Goal: Task Accomplishment & Management: Manage account settings

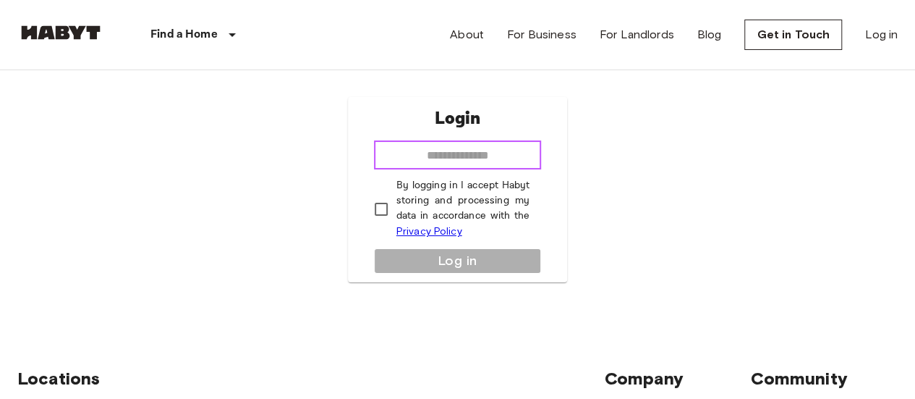
click at [437, 154] on input "email" at bounding box center [458, 154] width 168 height 29
type input "**********"
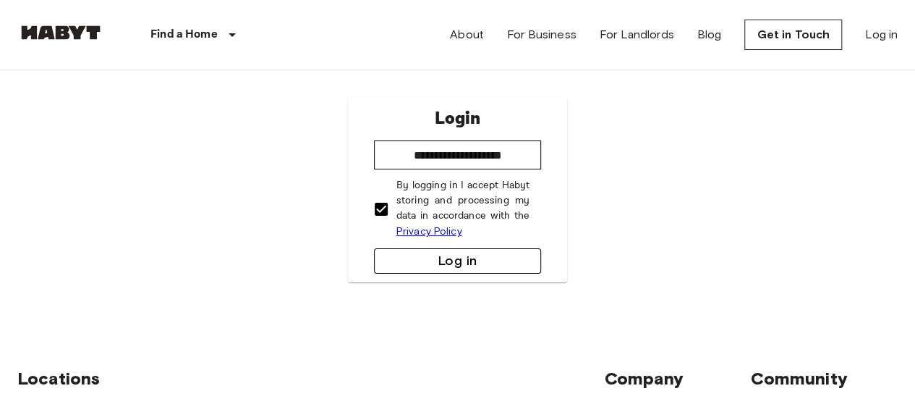
click at [403, 252] on button "Log in" at bounding box center [458, 260] width 168 height 25
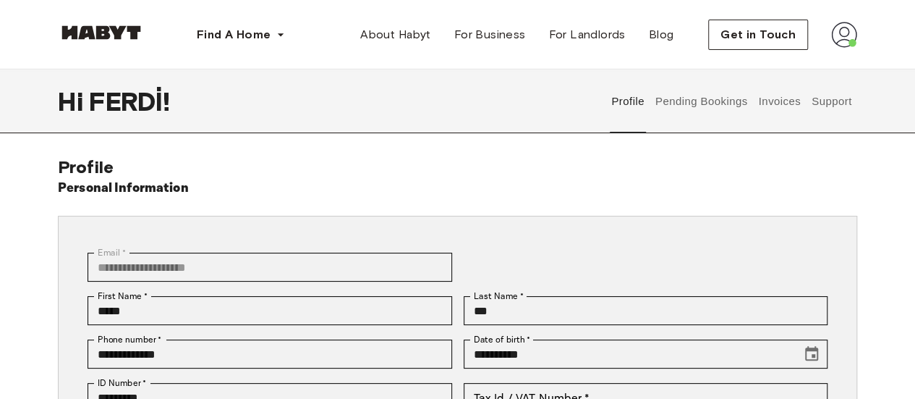
click at [789, 101] on button "Invoices" at bounding box center [780, 101] width 46 height 64
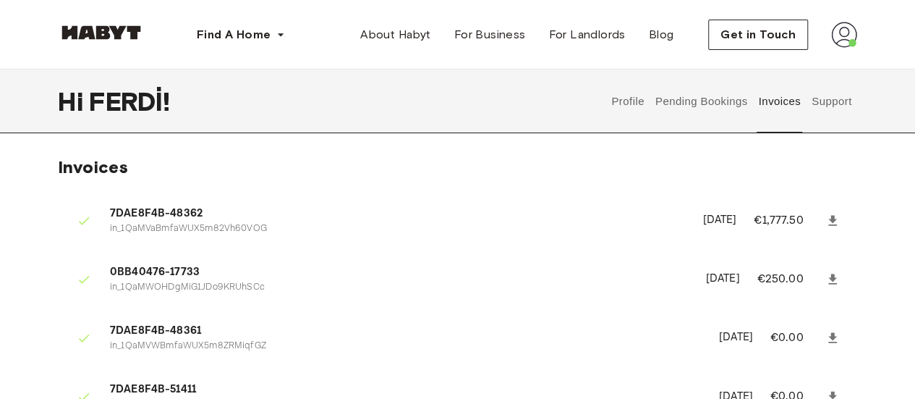
click at [692, 99] on button "Pending Bookings" at bounding box center [701, 101] width 96 height 64
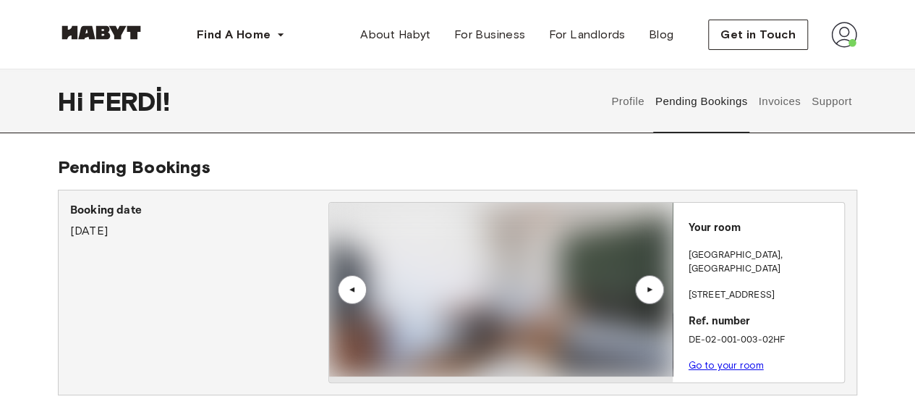
click at [645, 292] on div "▲" at bounding box center [649, 289] width 14 height 9
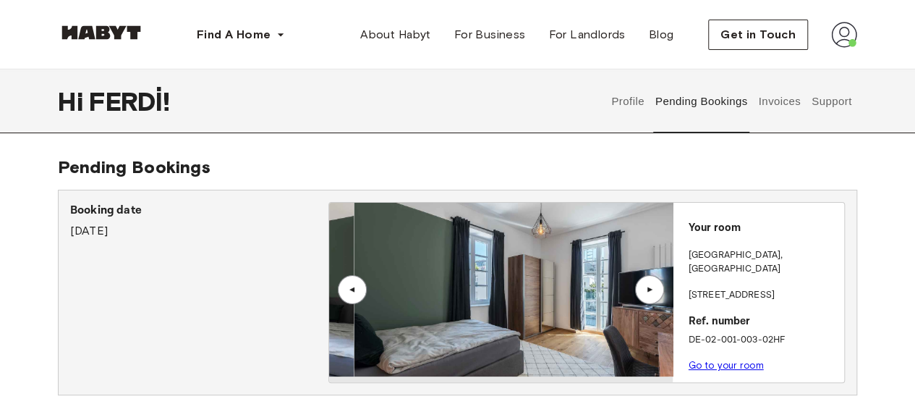
click at [646, 292] on div "▲" at bounding box center [649, 289] width 14 height 9
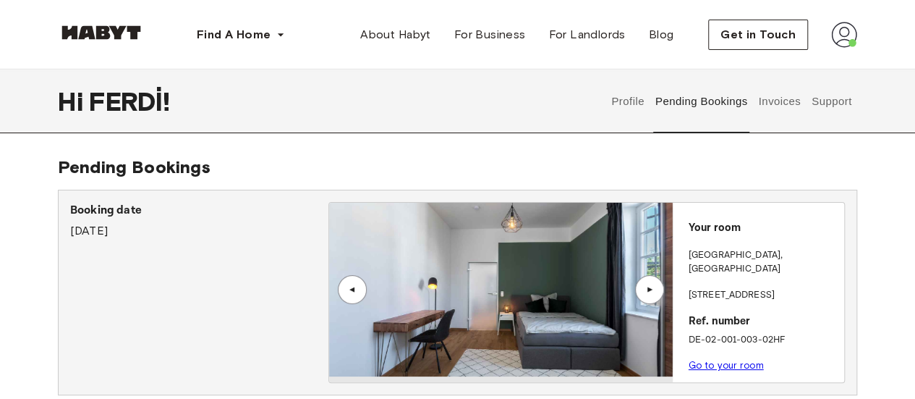
click at [708, 360] on link "Go to your room" at bounding box center [726, 365] width 75 height 11
click at [633, 95] on button "Profile" at bounding box center [628, 101] width 37 height 64
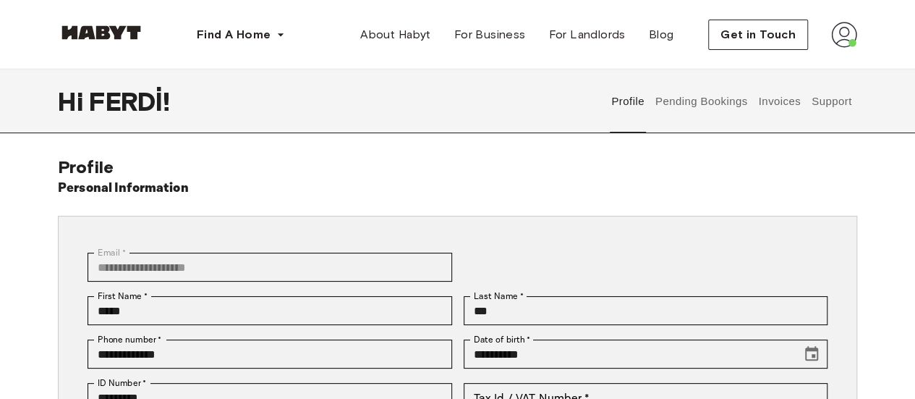
click at [702, 103] on button "Pending Bookings" at bounding box center [701, 101] width 96 height 64
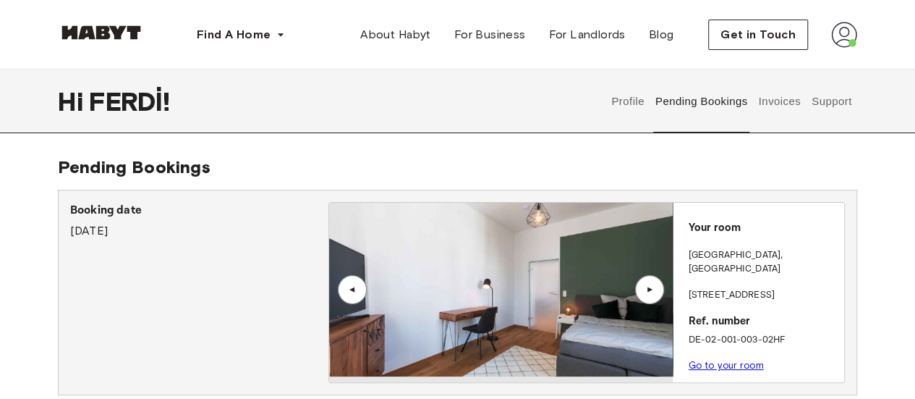
click at [764, 101] on button "Invoices" at bounding box center [780, 101] width 46 height 64
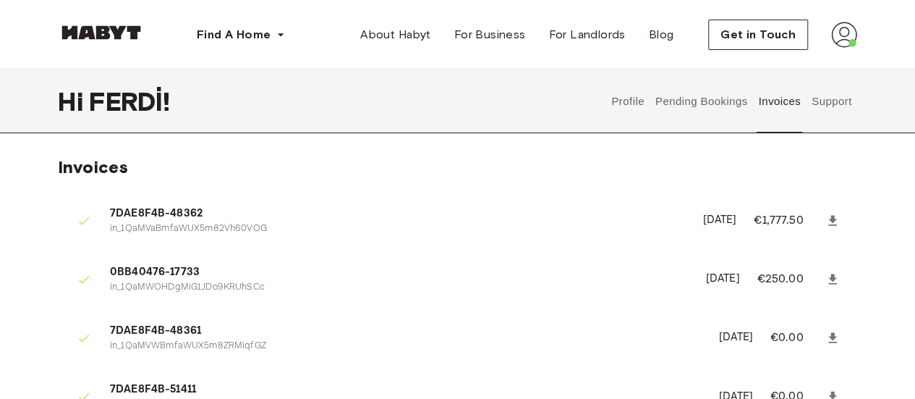
click at [813, 93] on button "Support" at bounding box center [832, 101] width 44 height 64
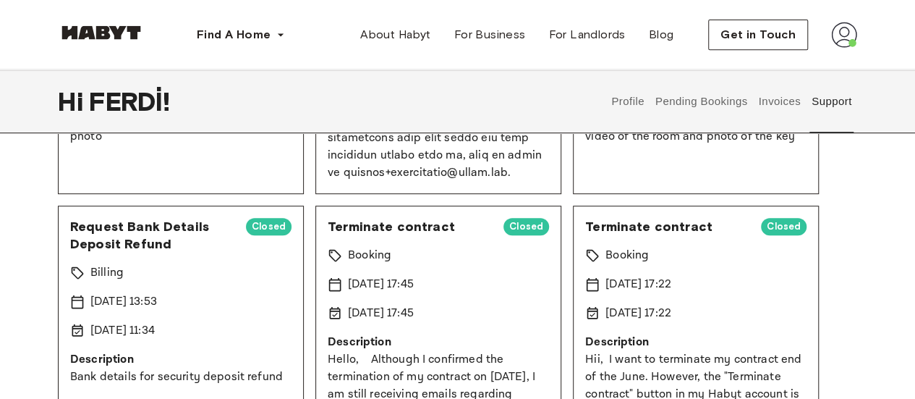
scroll to position [289, 0]
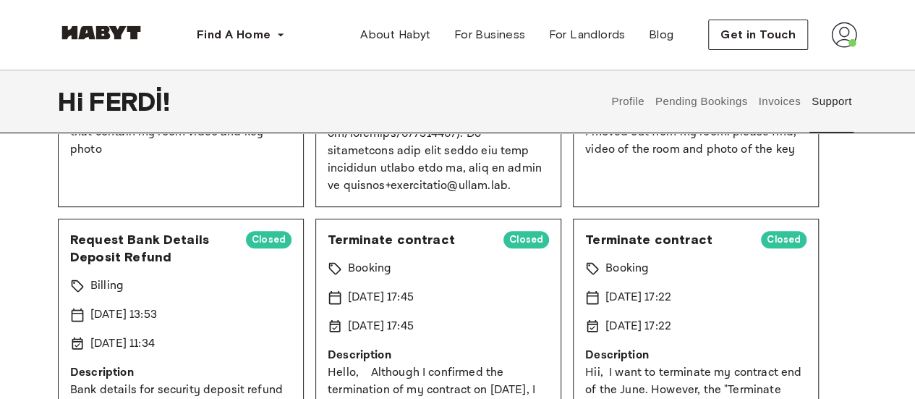
drag, startPoint x: 252, startPoint y: 264, endPoint x: 170, endPoint y: 279, distance: 83.0
click at [251, 264] on div "Request Bank Details Deposit Refund Closed" at bounding box center [180, 248] width 221 height 35
click at [80, 307] on icon at bounding box center [77, 314] width 14 height 14
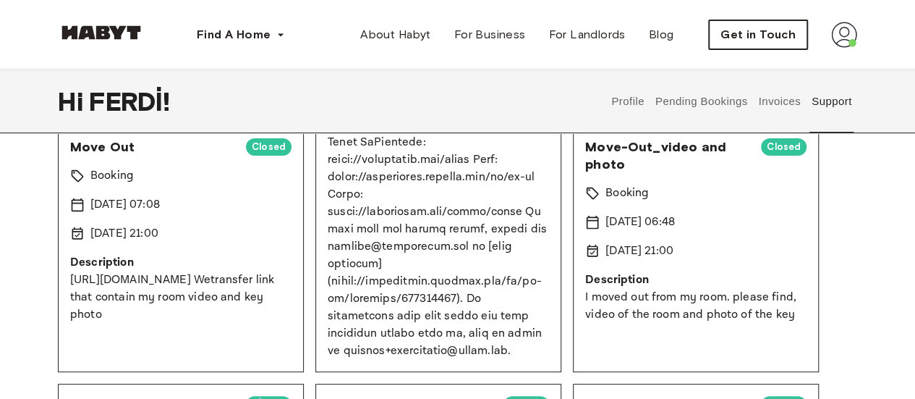
scroll to position [72, 0]
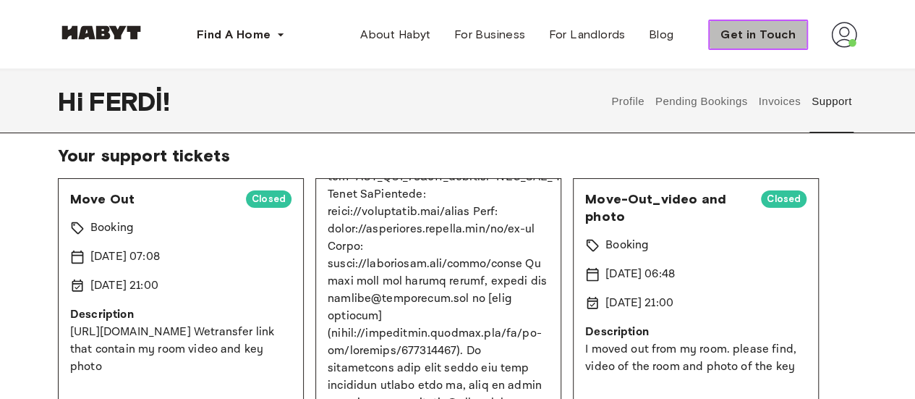
click at [765, 22] on button "Get in Touch" at bounding box center [758, 35] width 100 height 30
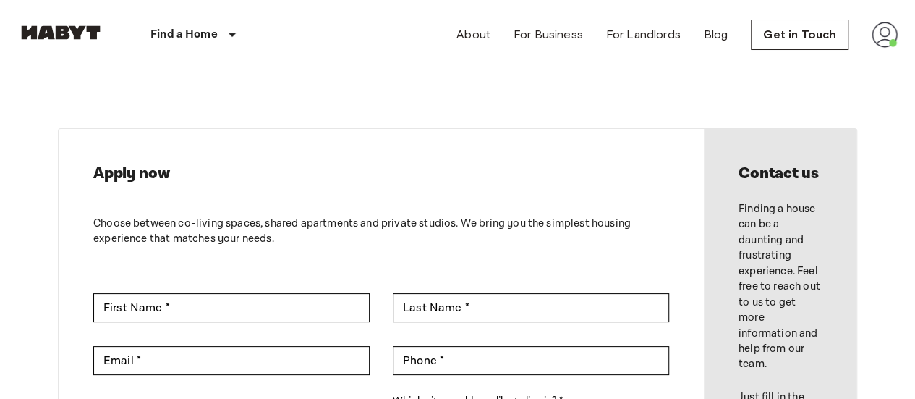
click at [900, 30] on nav "Find a Home Europe Amsterdam Berlin Brussels Cologne Dusseldorf Frankfurt Graz …" at bounding box center [457, 34] width 915 height 69
click at [893, 34] on img at bounding box center [885, 35] width 26 height 26
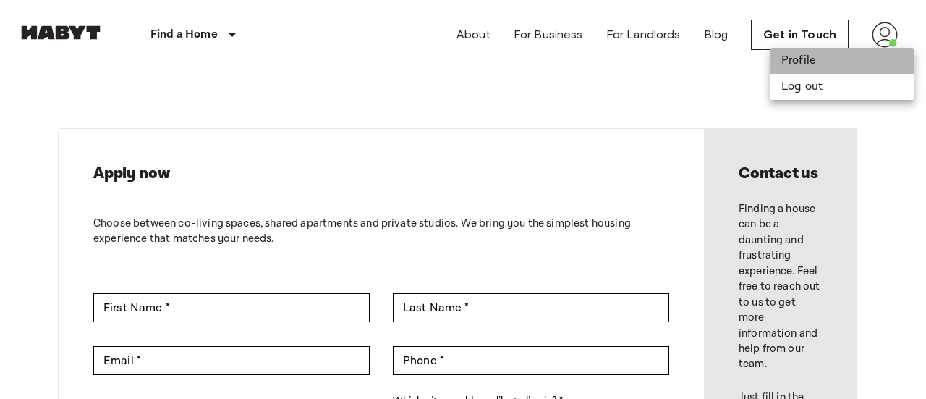
click at [825, 56] on li "Profile" at bounding box center [842, 61] width 145 height 26
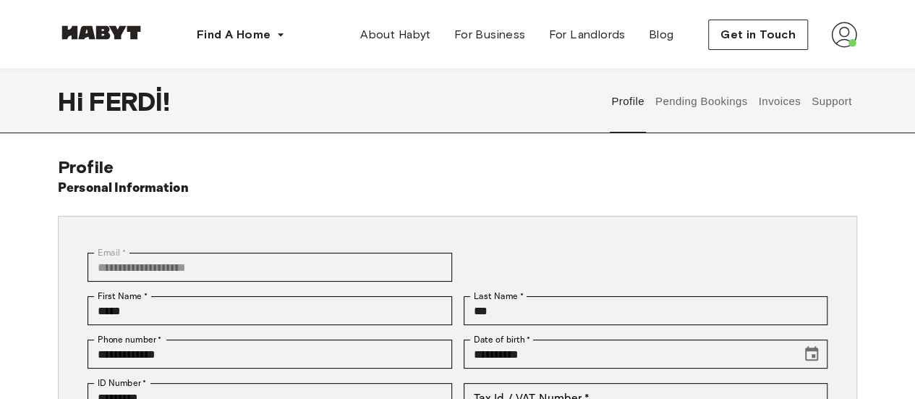
click at [843, 103] on button "Support" at bounding box center [832, 101] width 44 height 64
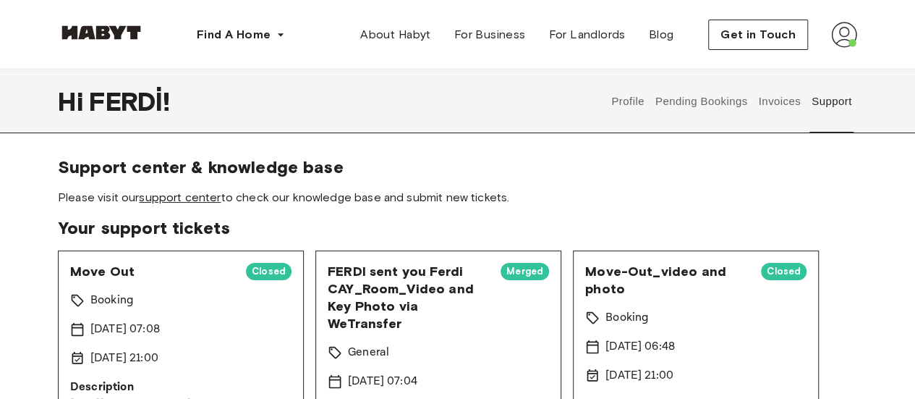
click at [205, 192] on link "support center" at bounding box center [180, 197] width 82 height 14
click at [119, 30] on img at bounding box center [101, 32] width 87 height 14
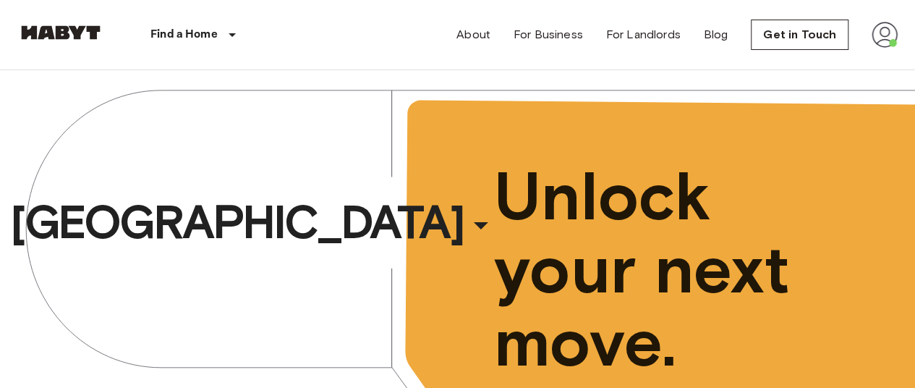
click at [875, 38] on img at bounding box center [885, 35] width 26 height 26
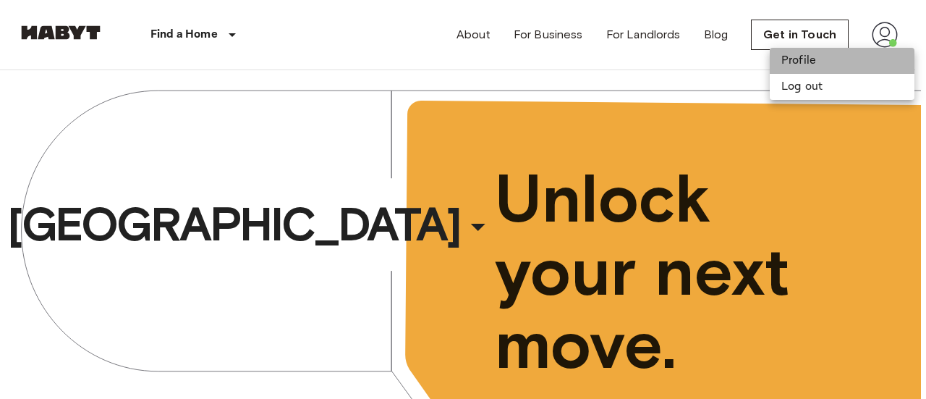
click at [813, 67] on li "Profile" at bounding box center [842, 61] width 145 height 26
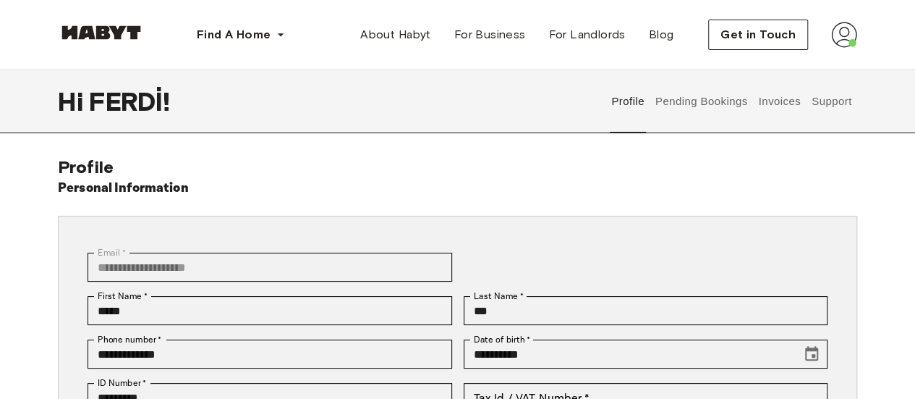
click at [839, 102] on button "Support" at bounding box center [832, 101] width 44 height 64
